Goal: Navigation & Orientation: Find specific page/section

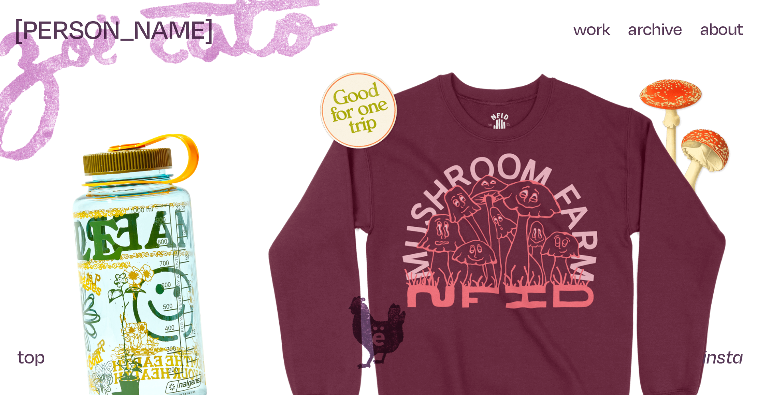
click at [591, 31] on link "work" at bounding box center [591, 29] width 37 height 23
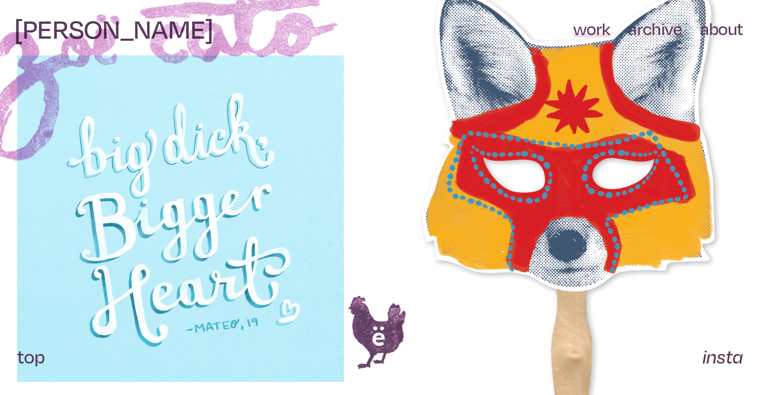
scroll to position [1955, 0]
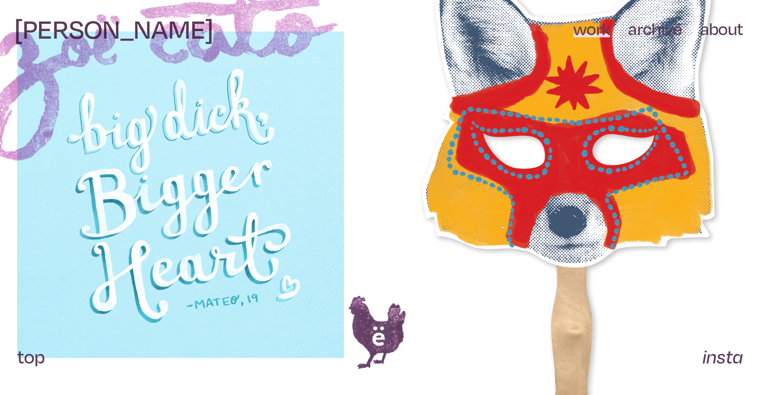
click at [412, 180] on div at bounding box center [380, 200] width 726 height 482
click at [508, 148] on img at bounding box center [570, 200] width 308 height 482
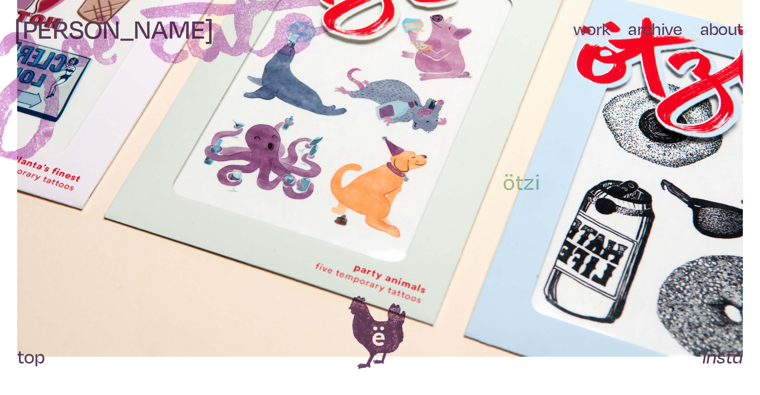
scroll to position [2584, 0]
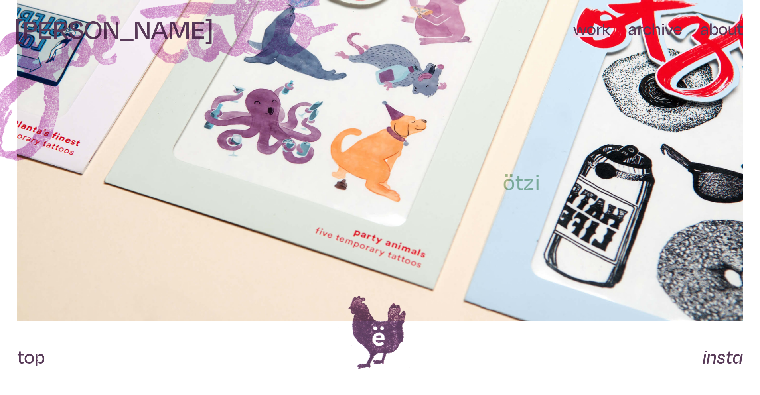
click at [476, 165] on img at bounding box center [380, 80] width 726 height 484
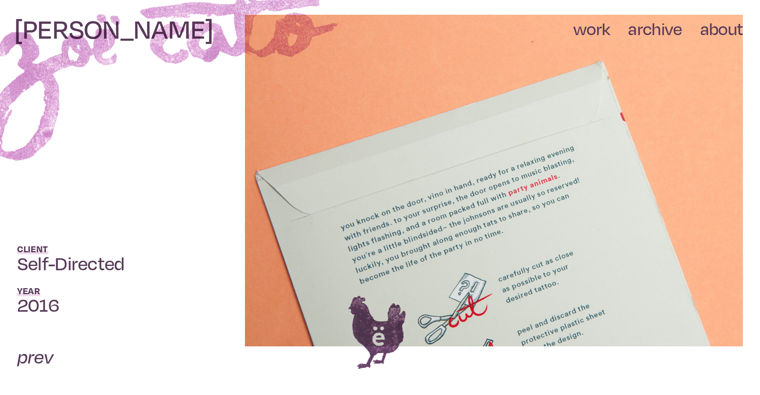
scroll to position [1984, 0]
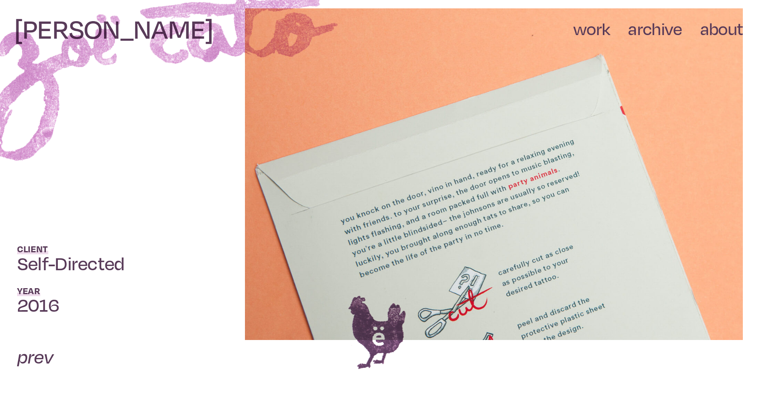
drag, startPoint x: 588, startPoint y: 30, endPoint x: 584, endPoint y: 38, distance: 9.5
click at [588, 30] on link "work" at bounding box center [591, 29] width 37 height 23
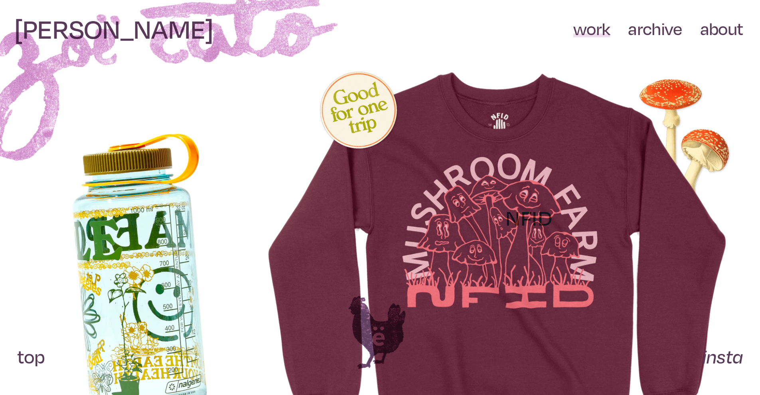
click at [478, 201] on img at bounding box center [498, 263] width 490 height 388
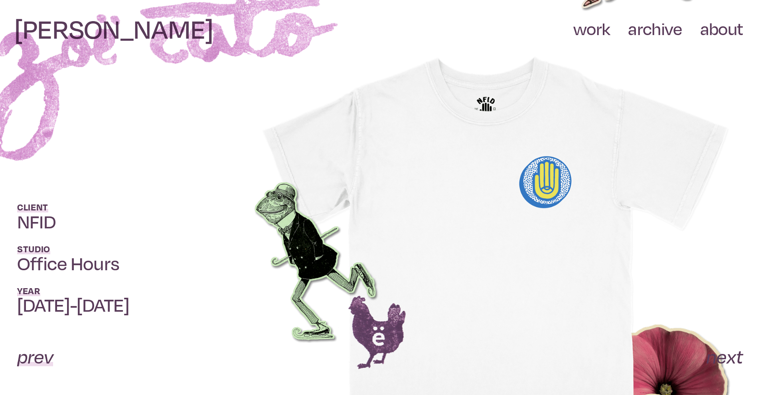
scroll to position [1517, 0]
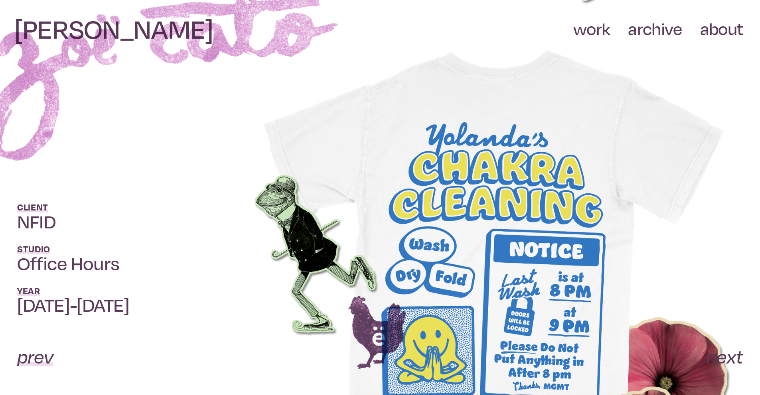
click at [668, 35] on link "archive" at bounding box center [655, 29] width 54 height 23
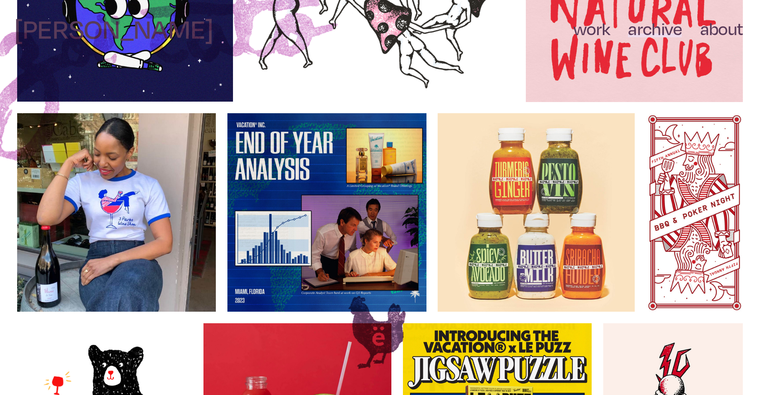
scroll to position [798, 0]
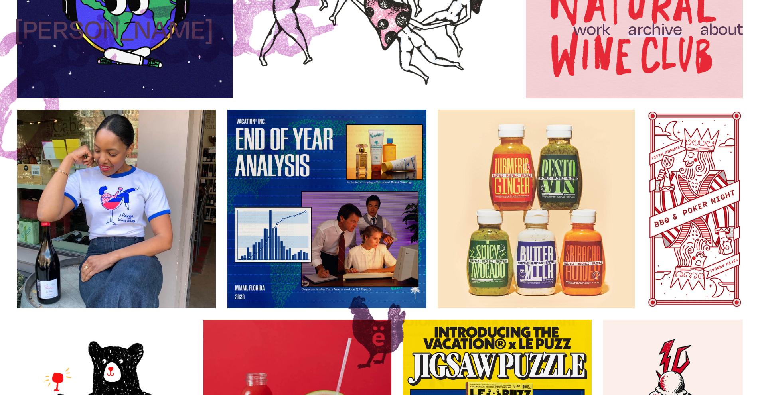
click at [295, 164] on img at bounding box center [326, 209] width 199 height 199
